Goal: Navigation & Orientation: Find specific page/section

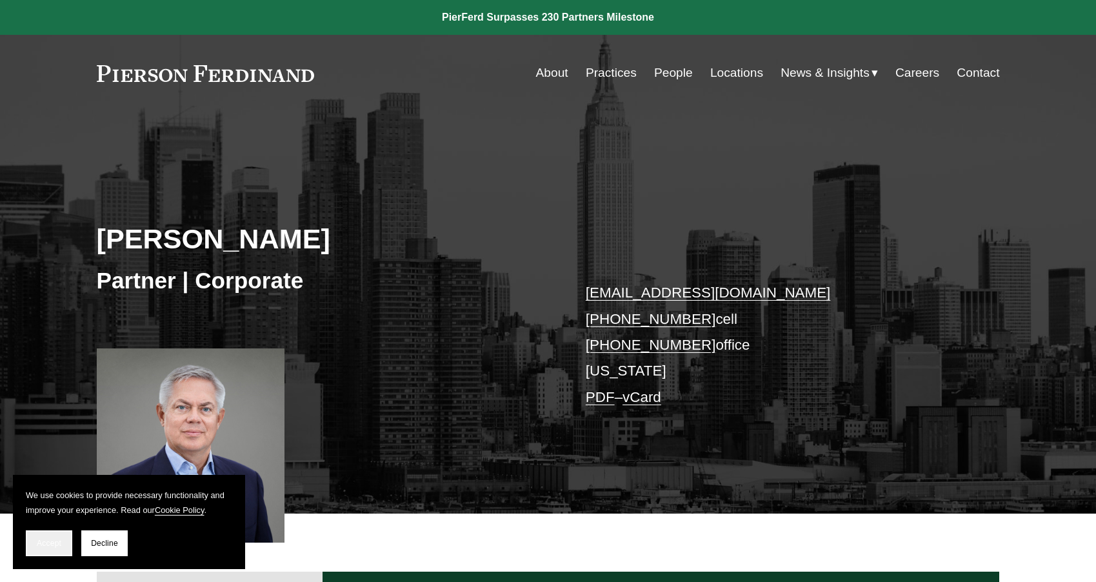
click at [48, 547] on button "Accept" at bounding box center [49, 543] width 46 height 26
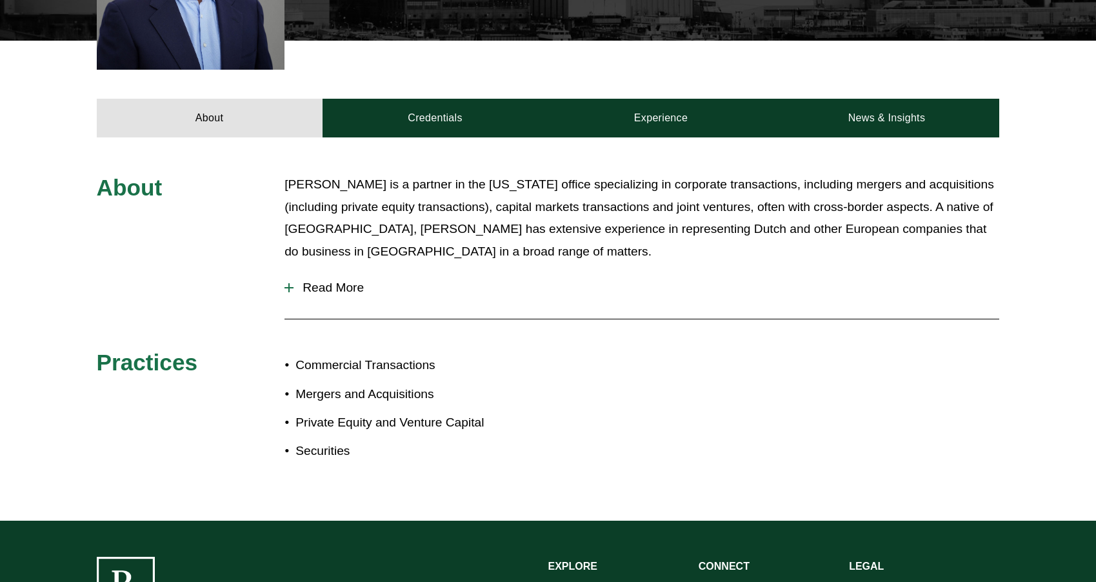
scroll to position [440, 0]
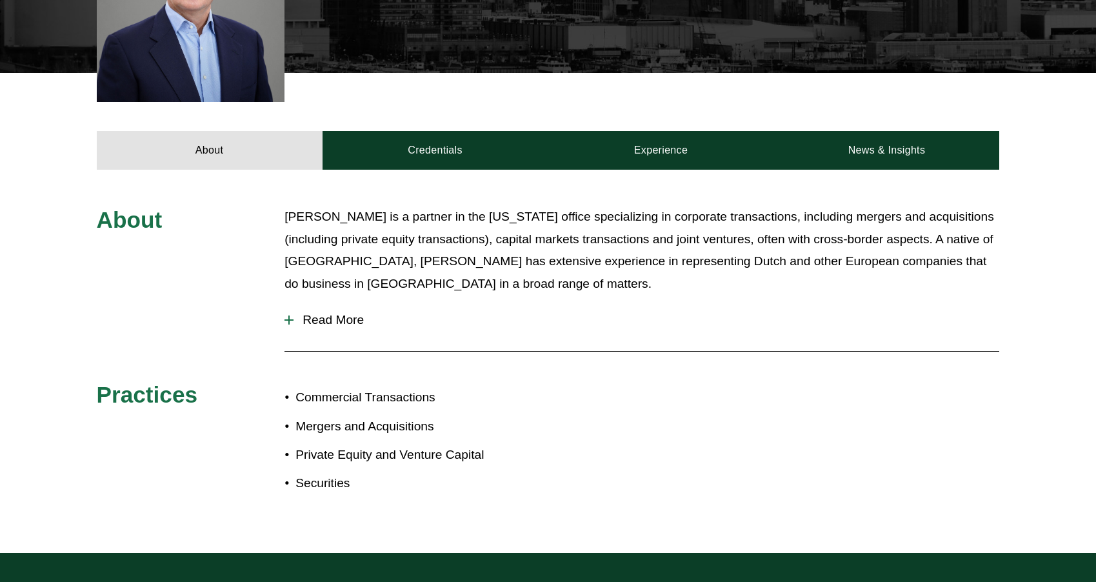
click at [350, 331] on button "Read More" at bounding box center [641, 320] width 714 height 34
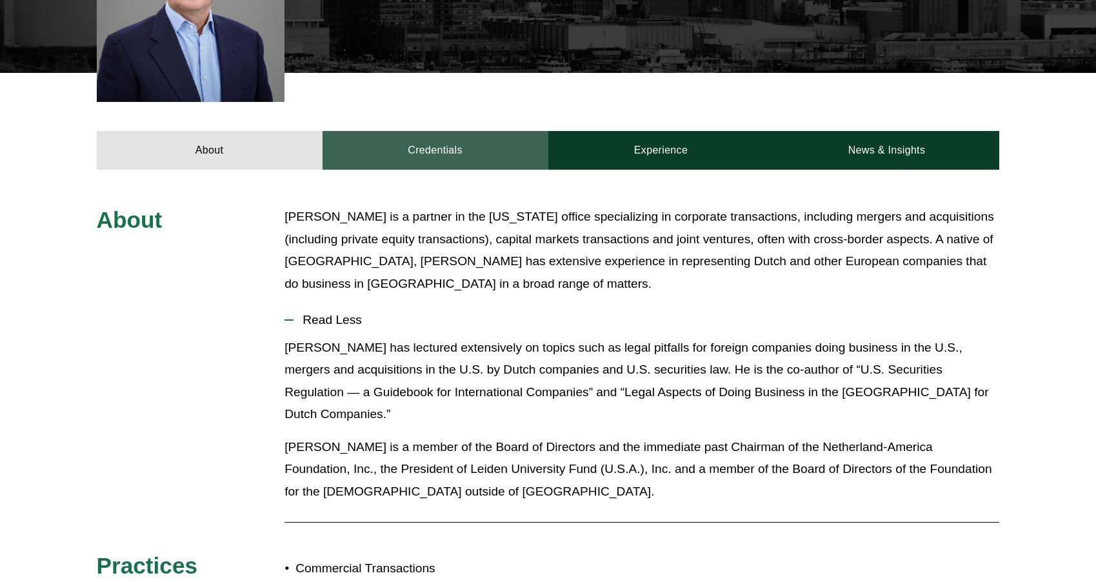
click at [437, 140] on link "Credentials" at bounding box center [435, 150] width 226 height 39
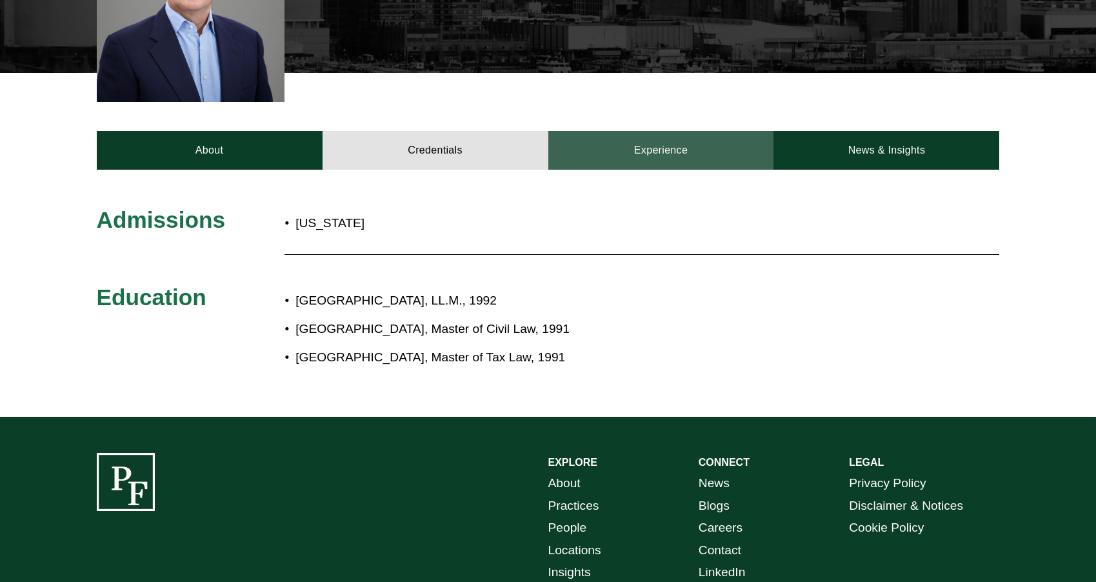
click at [638, 160] on link "Experience" at bounding box center [661, 150] width 226 height 39
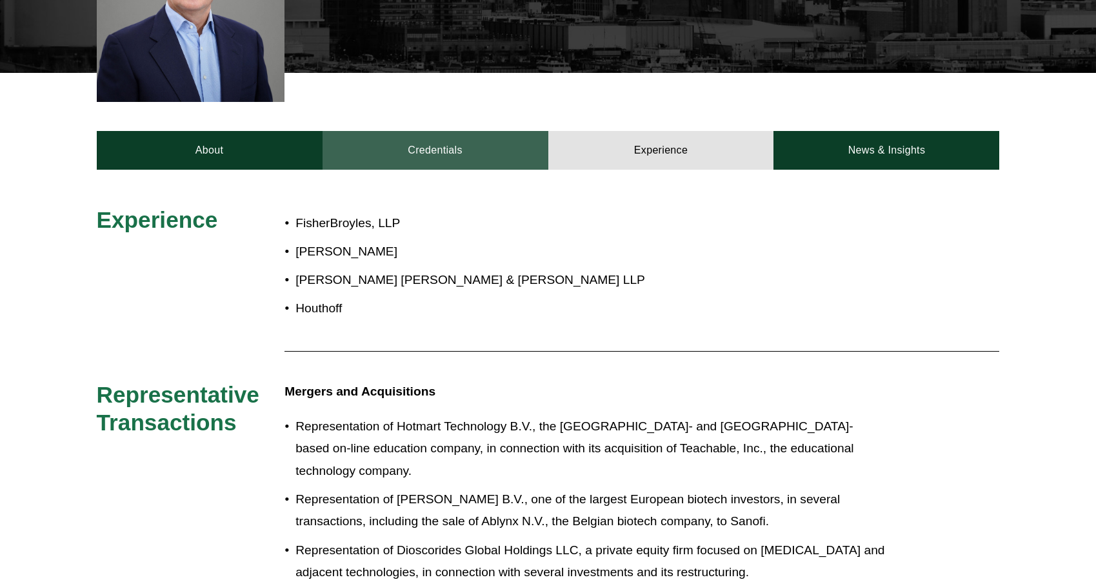
click at [444, 155] on link "Credentials" at bounding box center [435, 150] width 226 height 39
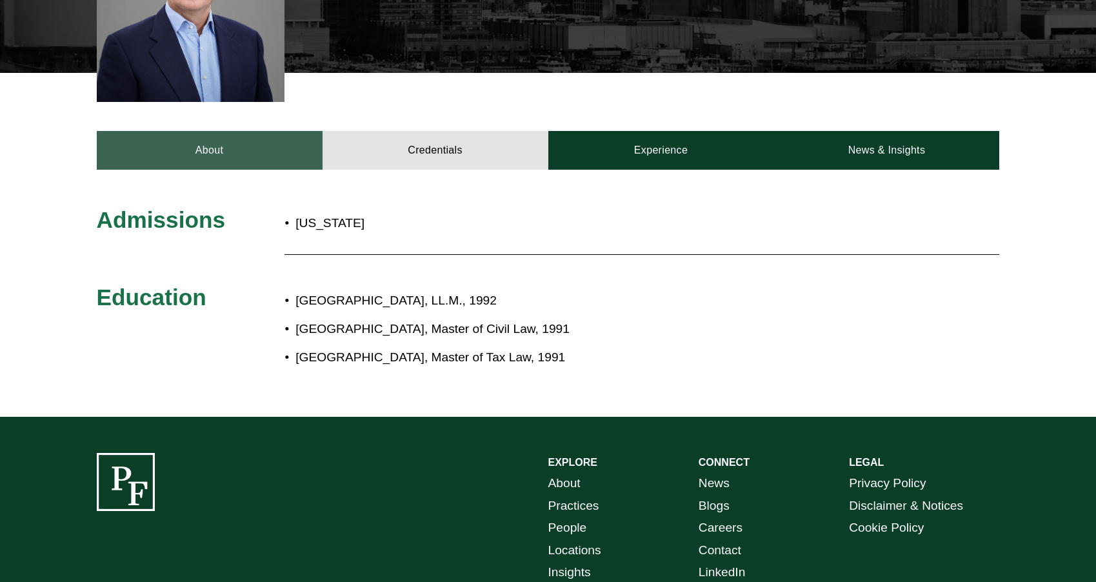
click at [202, 150] on link "About" at bounding box center [210, 150] width 226 height 39
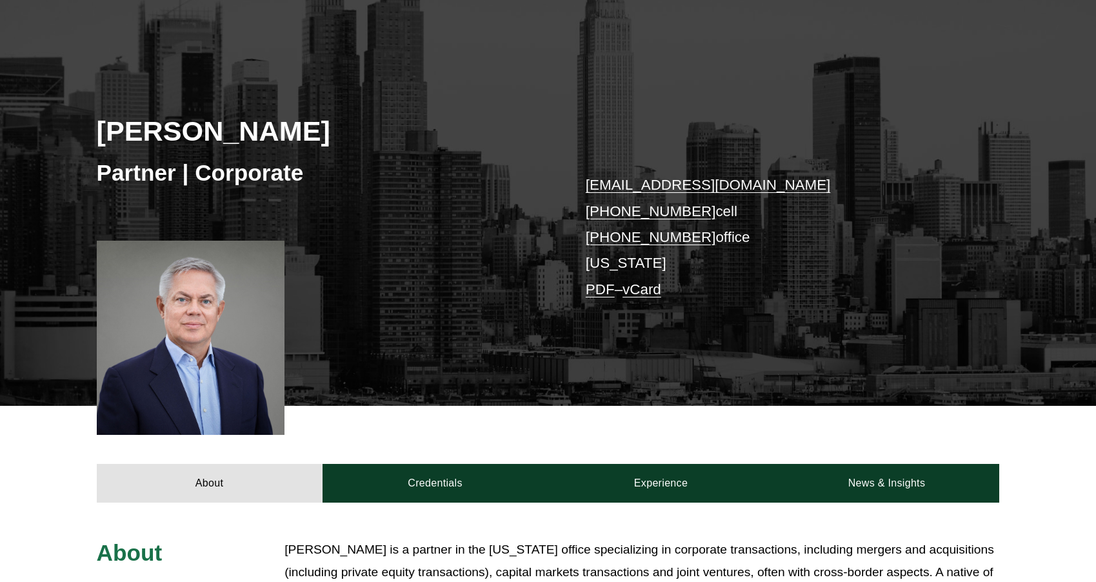
scroll to position [137, 0]
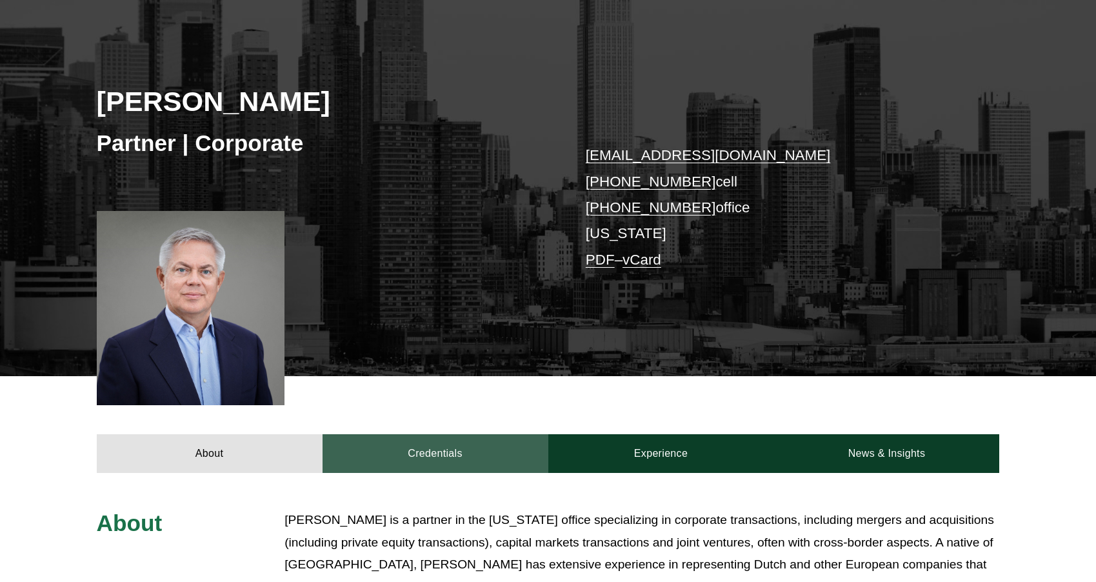
click at [445, 451] on link "Credentials" at bounding box center [435, 453] width 226 height 39
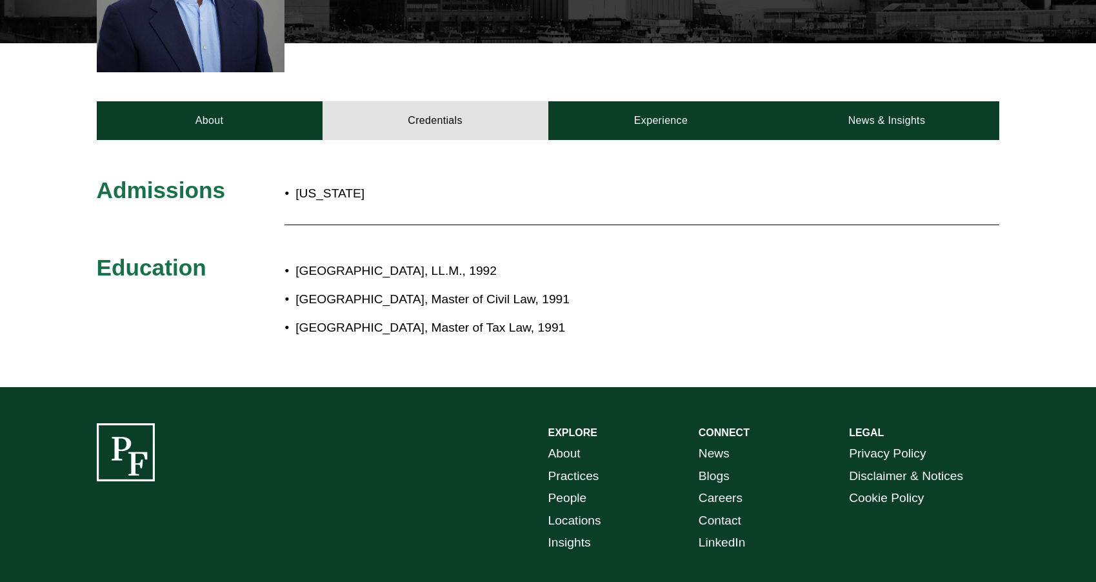
scroll to position [433, 0]
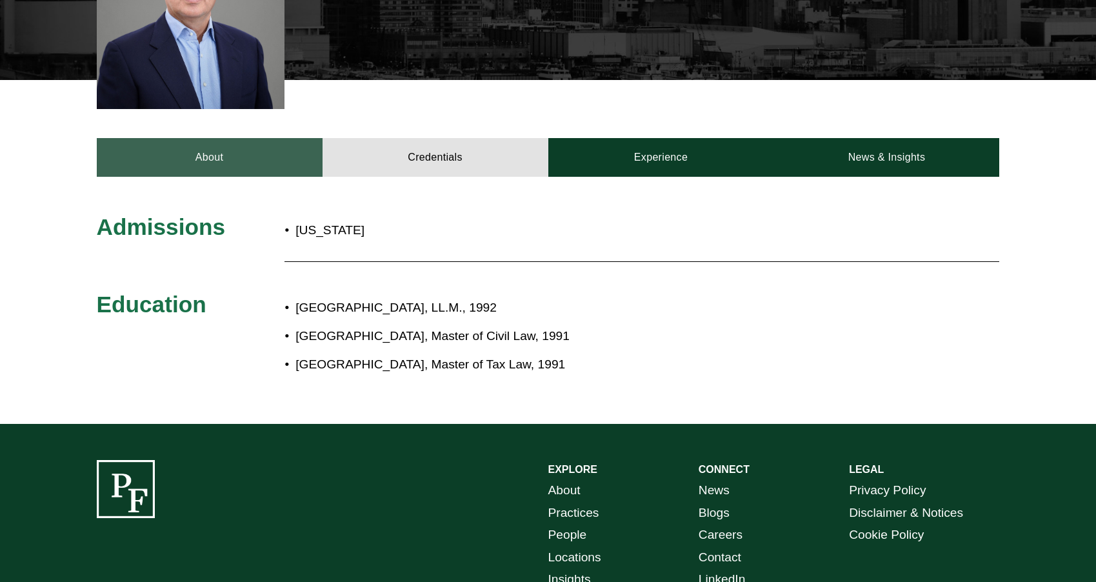
click at [212, 158] on link "About" at bounding box center [210, 157] width 226 height 39
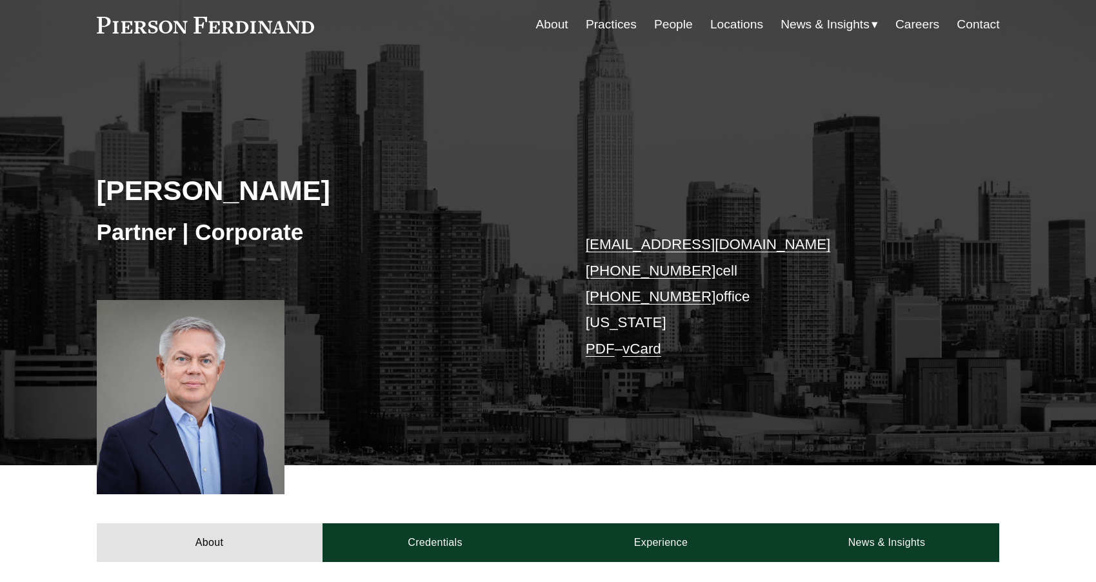
scroll to position [0, 0]
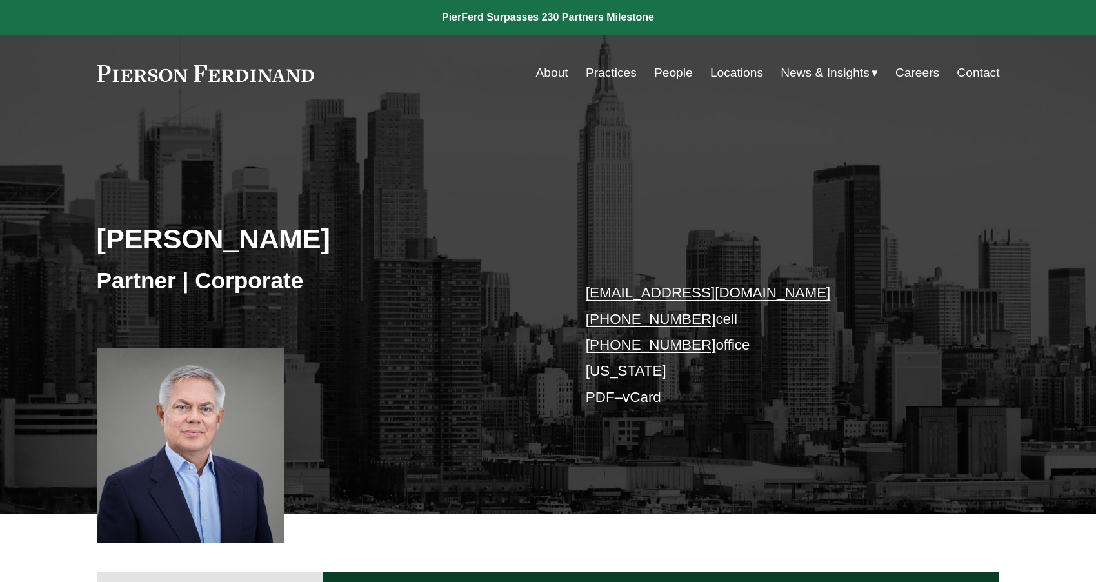
click at [742, 72] on link "Locations" at bounding box center [736, 73] width 53 height 25
